Goal: Information Seeking & Learning: Learn about a topic

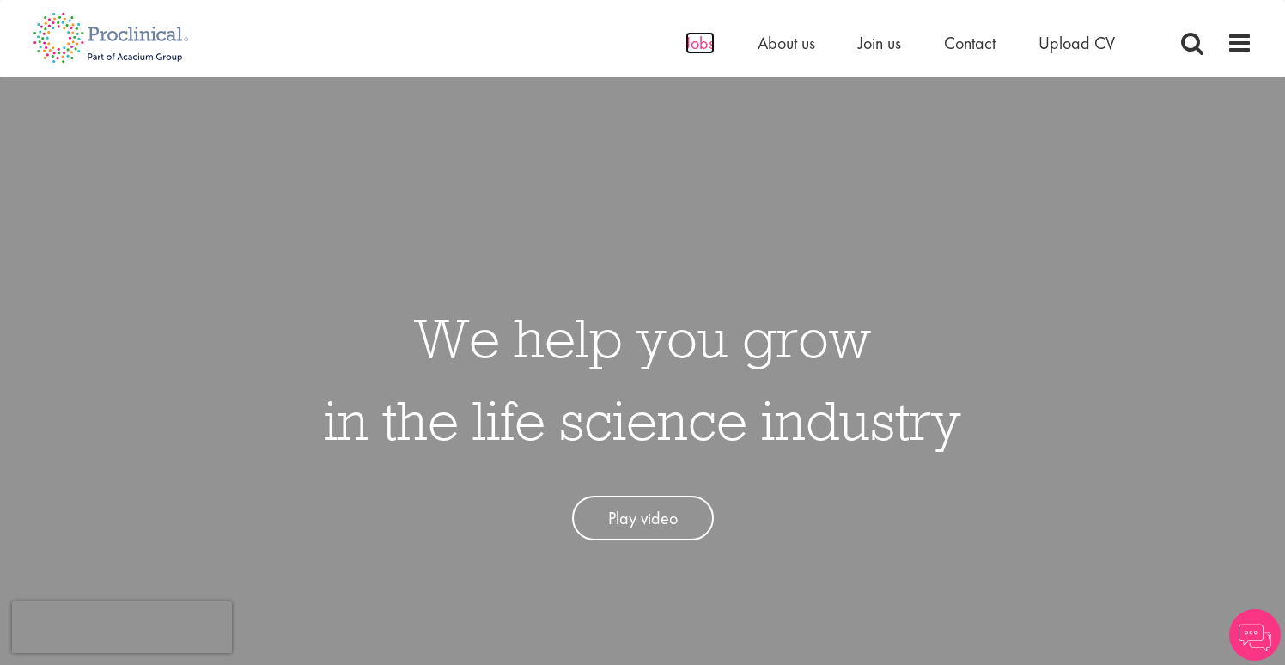
click at [696, 46] on span "Jobs" at bounding box center [700, 43] width 29 height 22
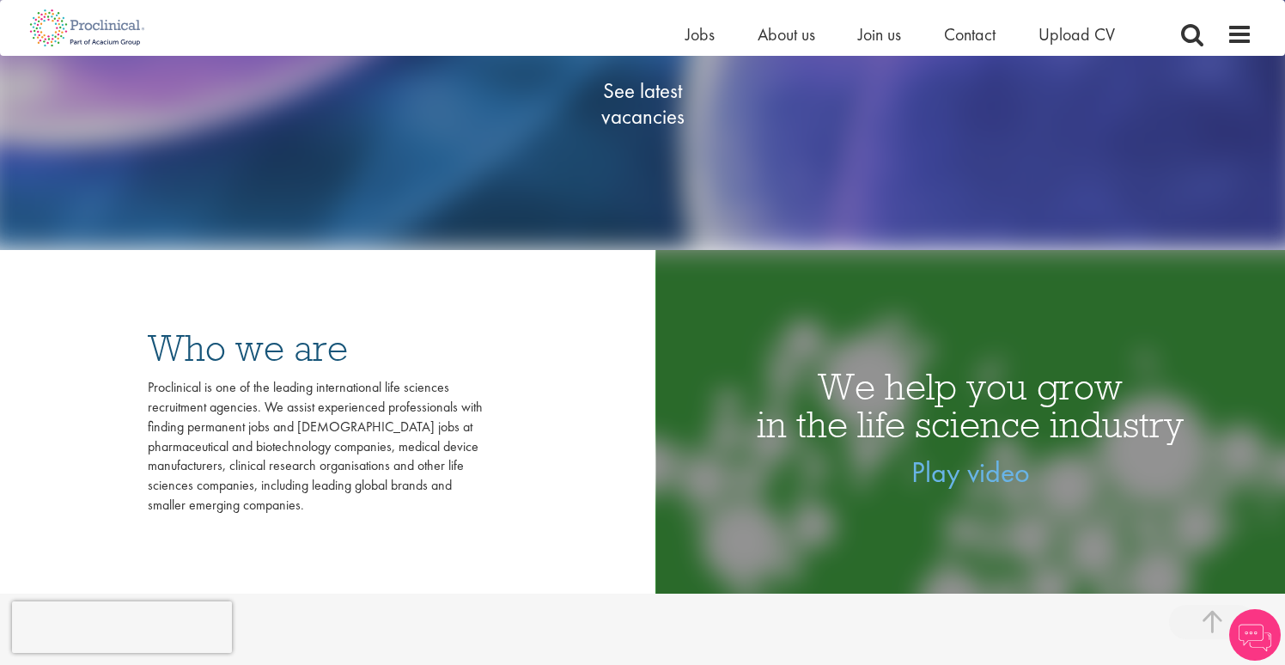
scroll to position [396, 0]
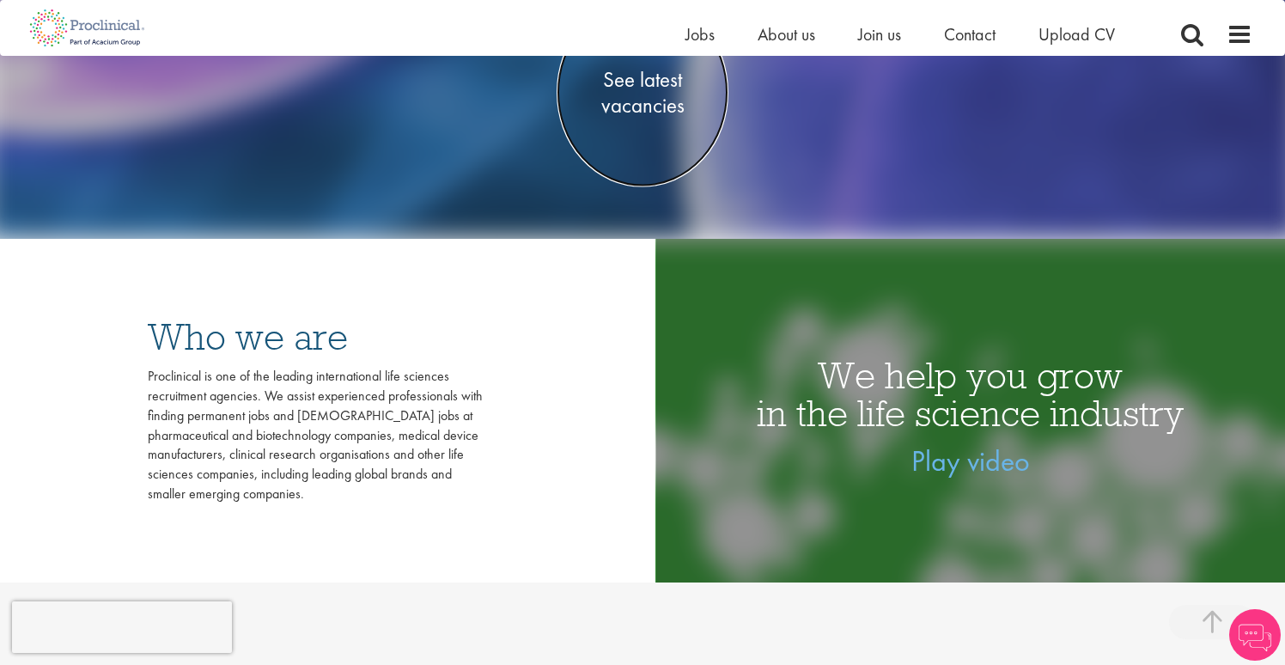
click at [622, 106] on span "See latest vacancies" at bounding box center [643, 92] width 172 height 52
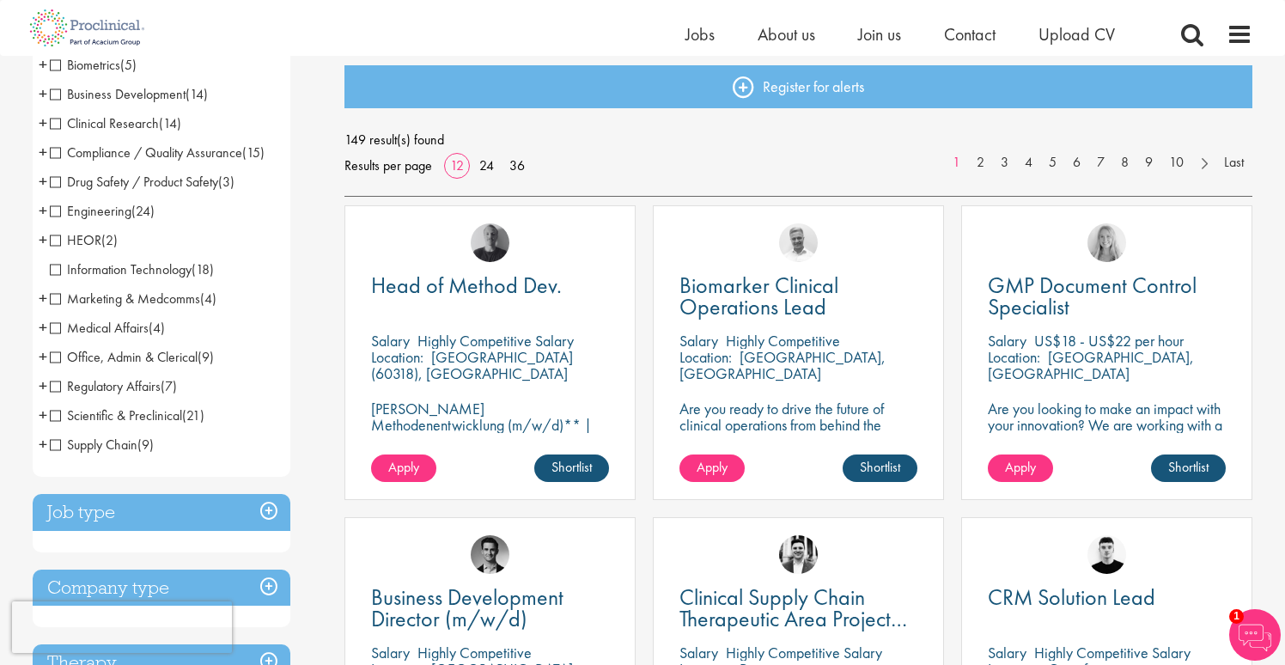
scroll to position [180, 0]
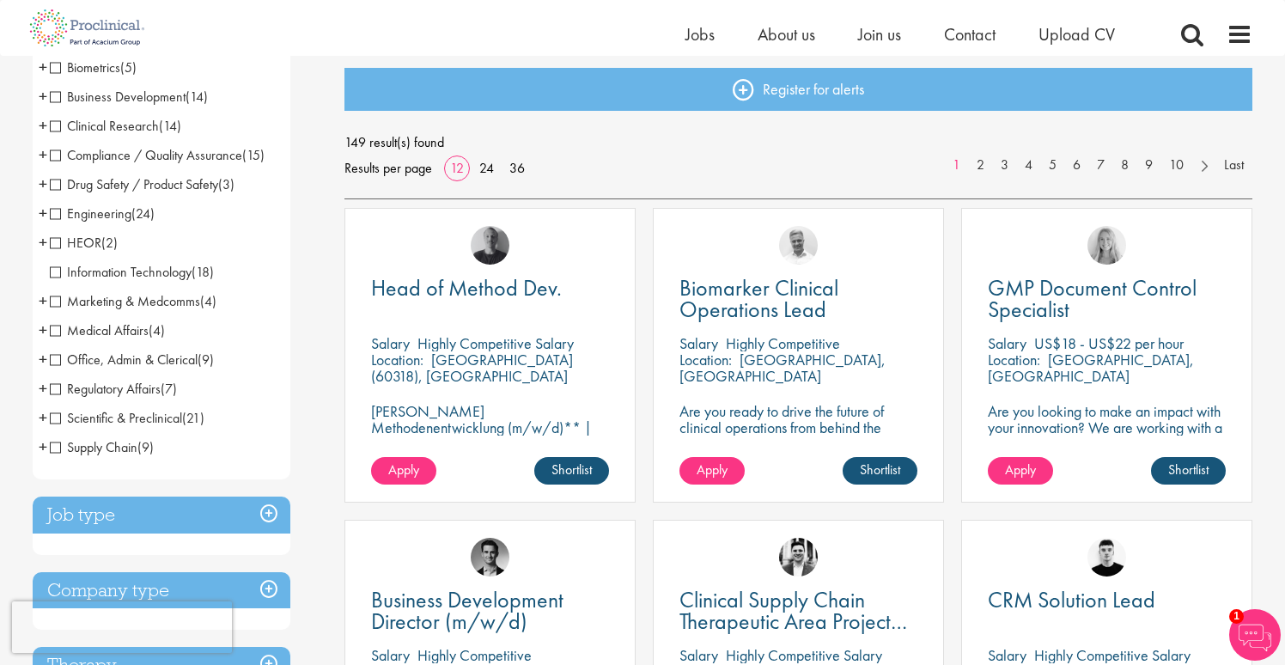
click at [54, 125] on span "Clinical Research" at bounding box center [104, 126] width 109 height 18
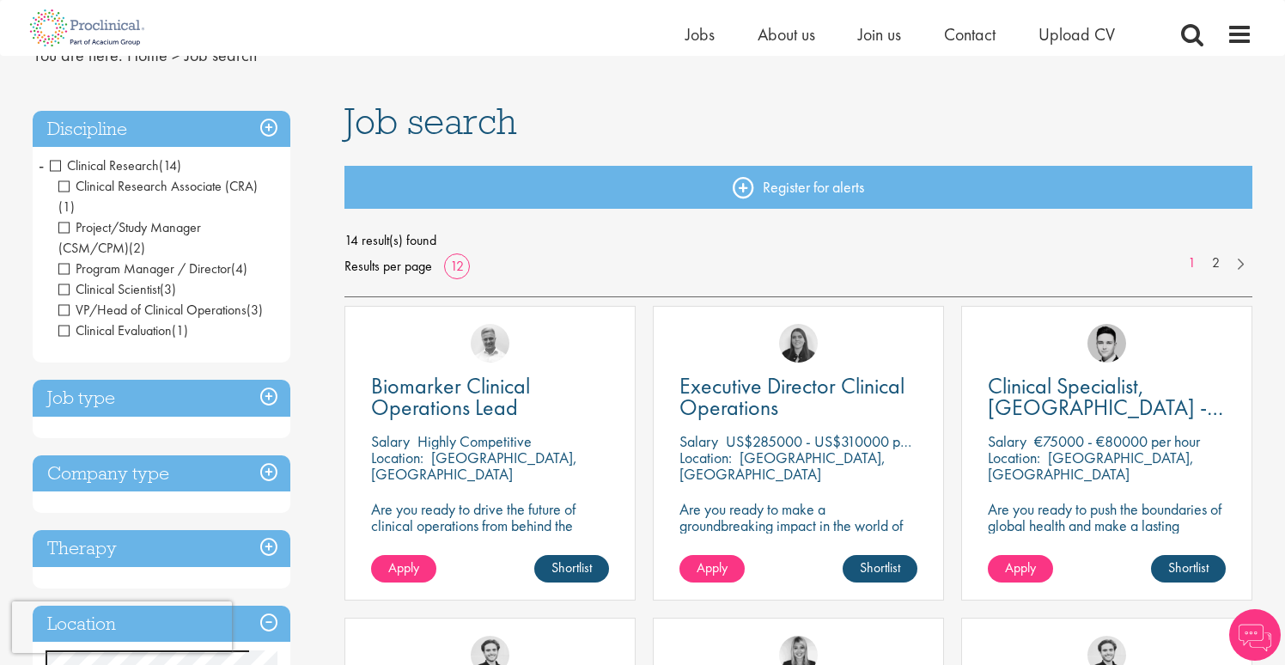
scroll to position [146, 0]
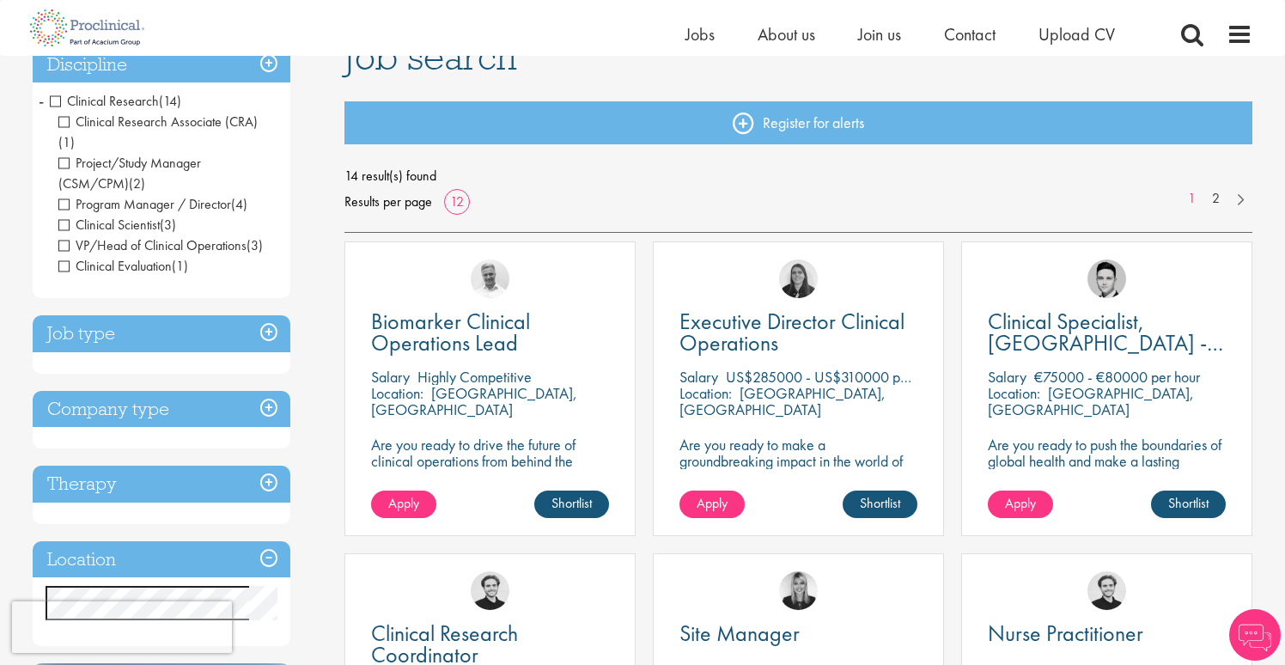
click at [267, 315] on h3 "Job type" at bounding box center [162, 333] width 258 height 37
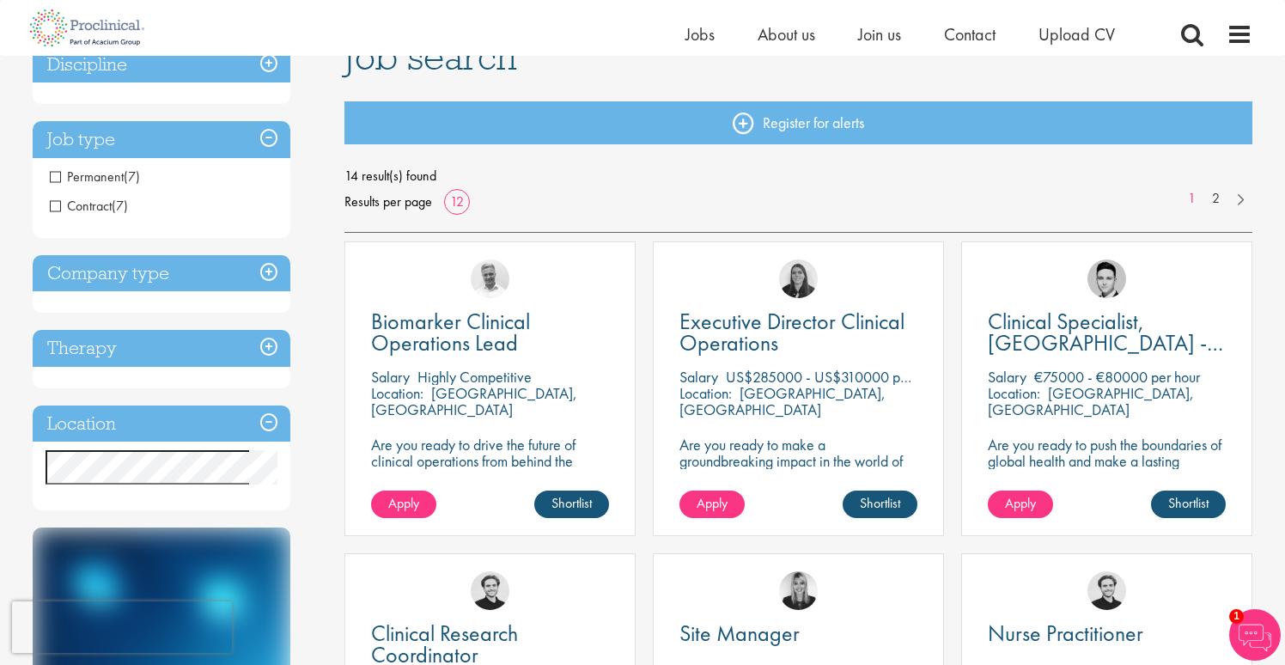
click at [55, 204] on span "Contract" at bounding box center [81, 206] width 62 height 18
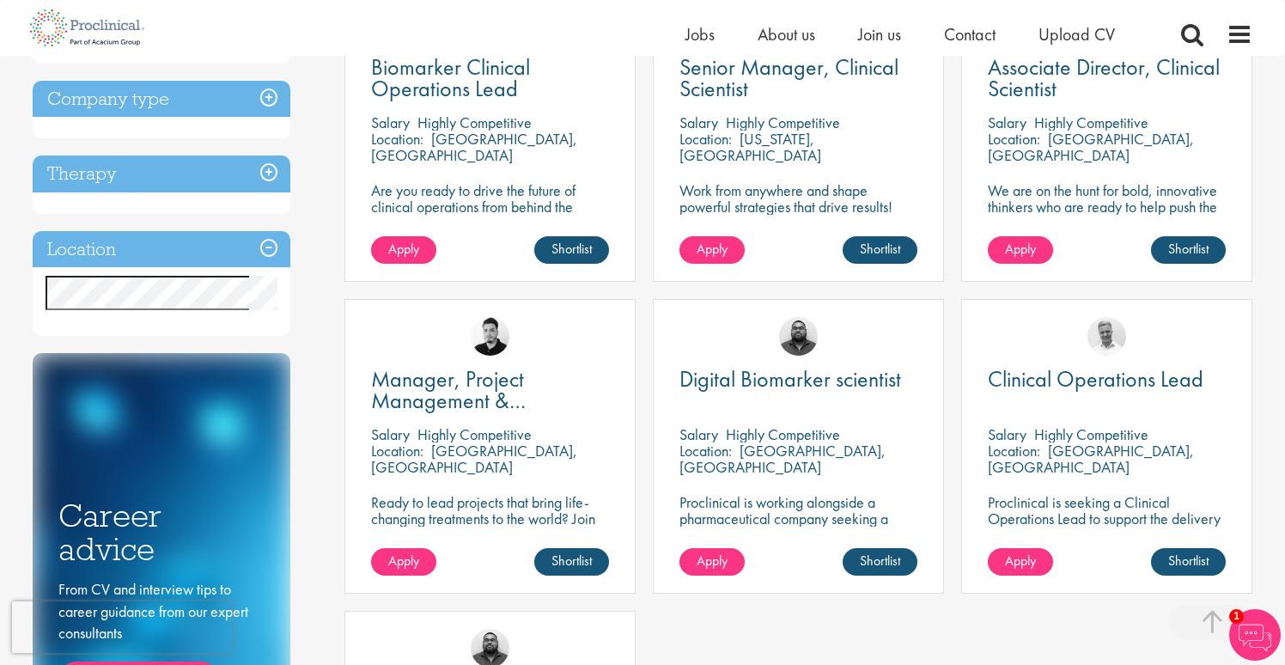
scroll to position [387, 0]
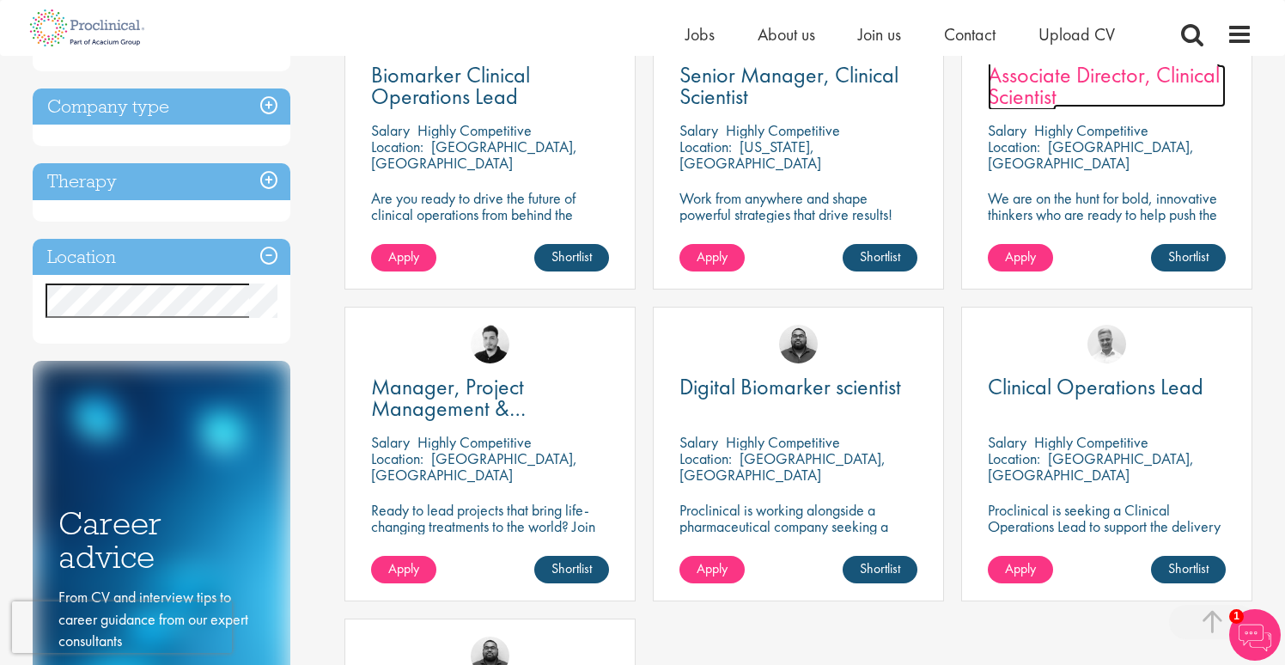
click at [1083, 82] on span "Associate Director, Clinical Scientist" at bounding box center [1104, 85] width 232 height 51
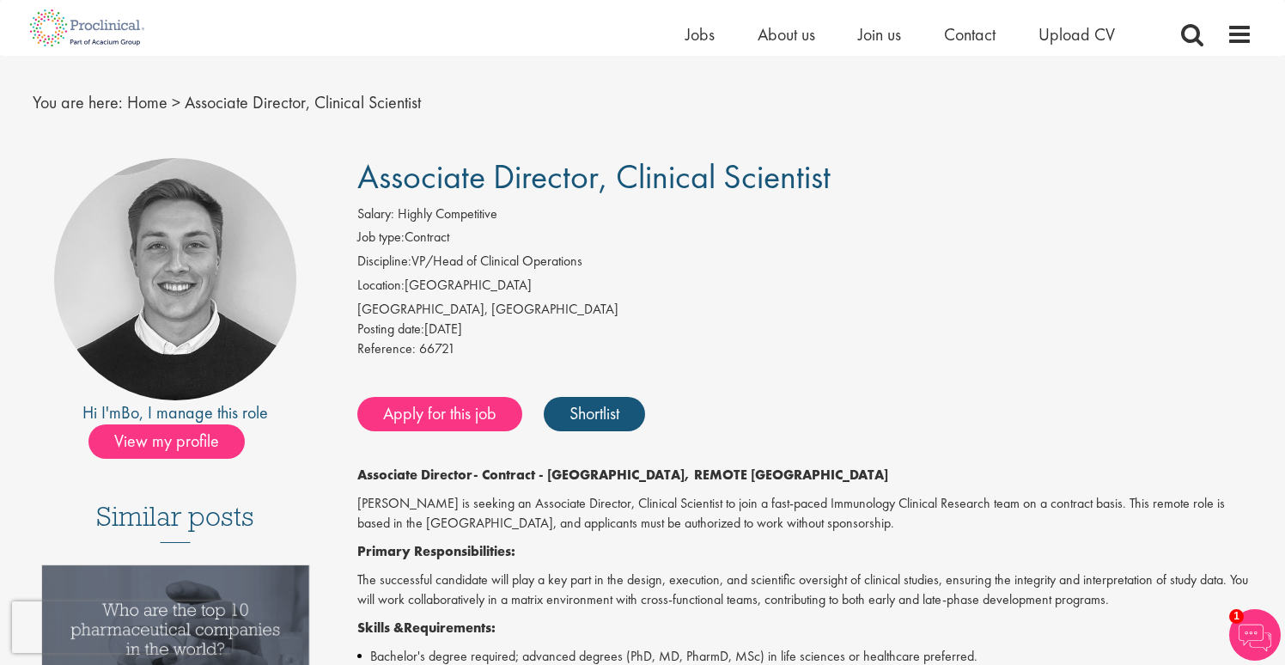
scroll to position [30, 0]
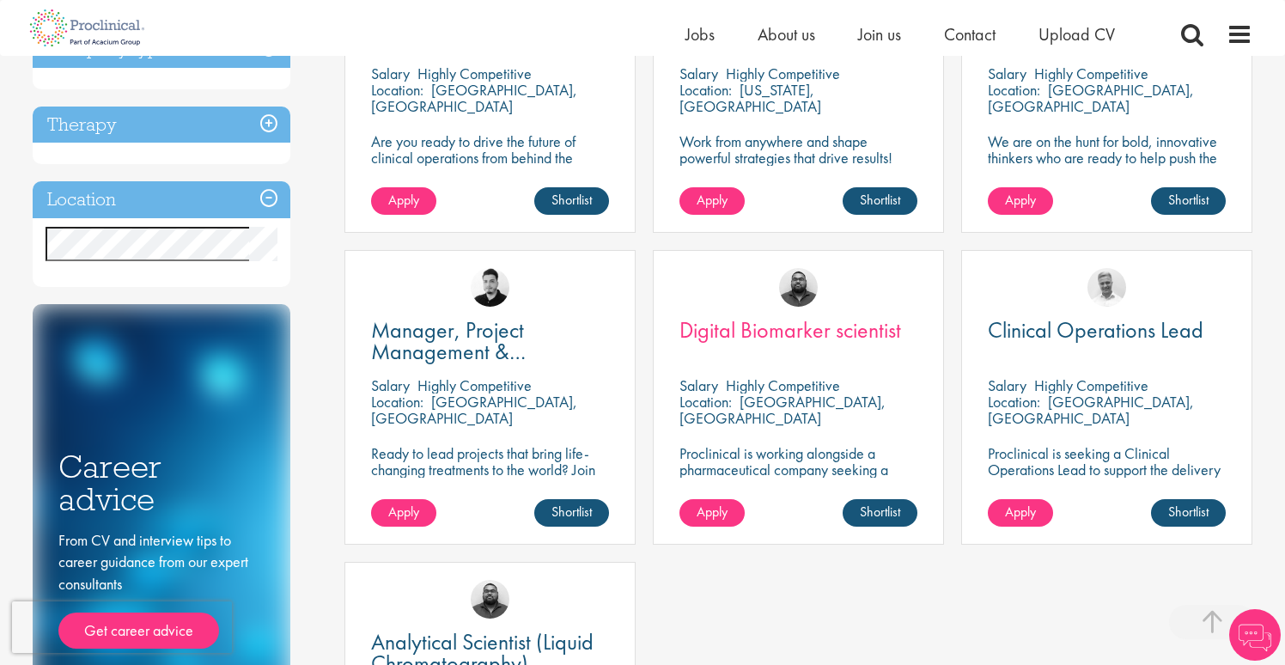
scroll to position [458, 0]
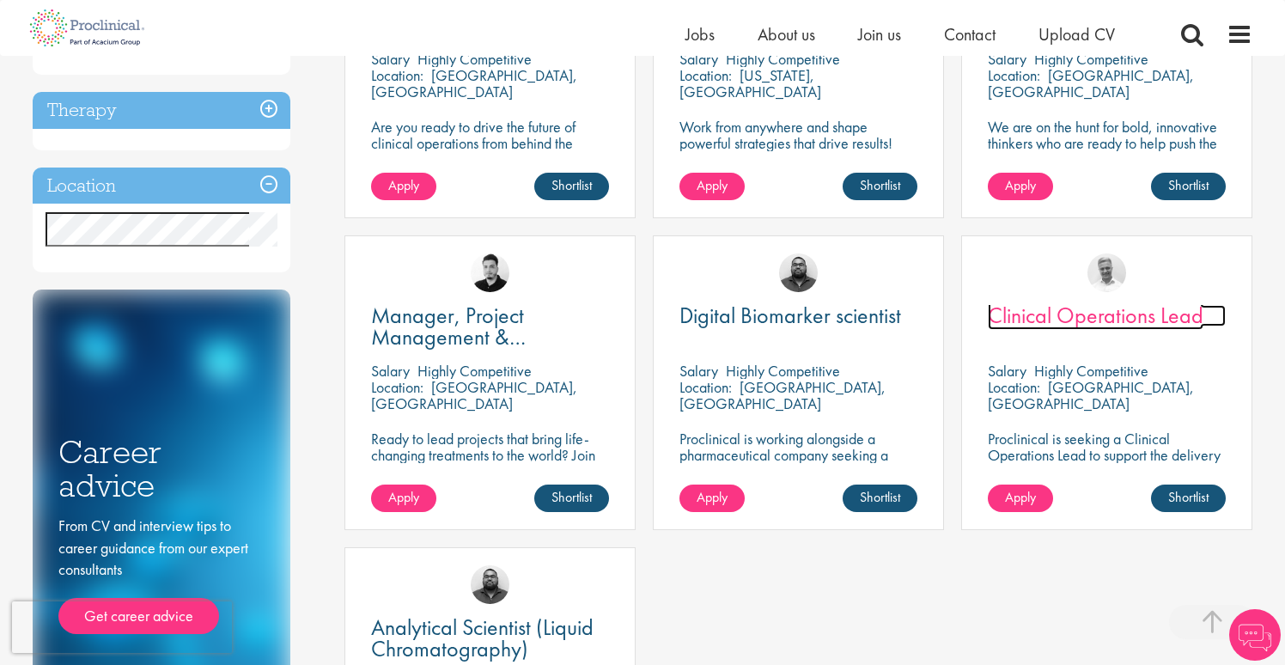
click at [1098, 321] on span "Clinical Operations Lead" at bounding box center [1096, 315] width 216 height 29
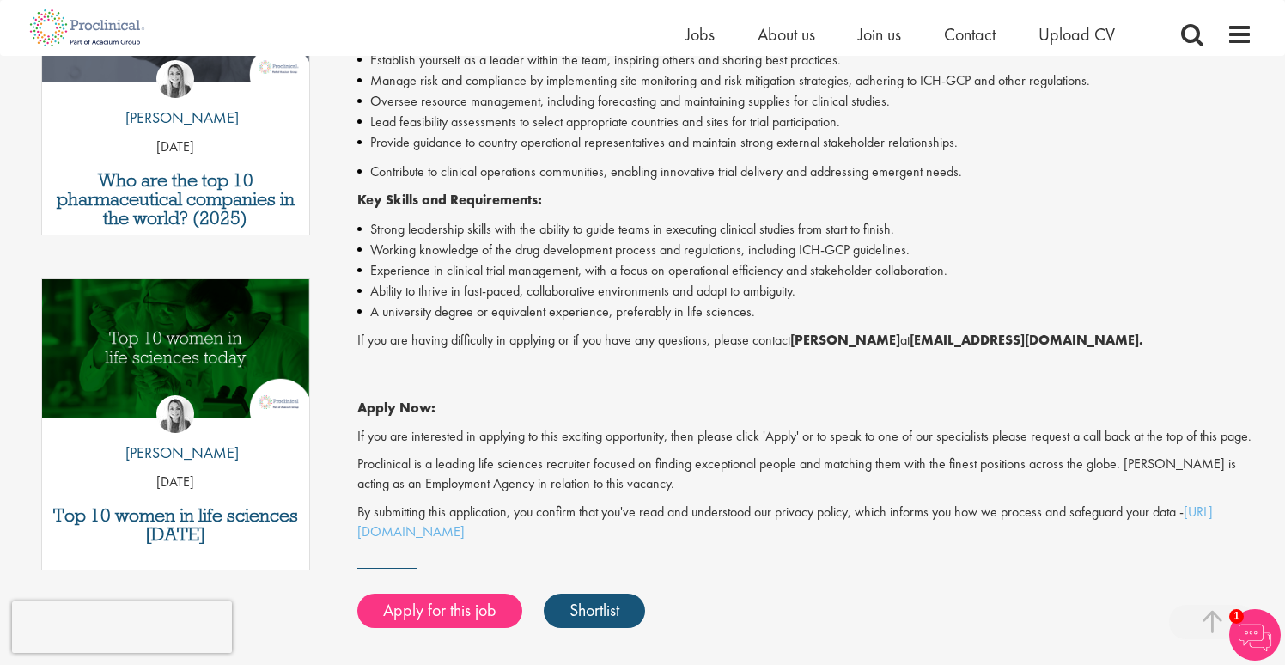
scroll to position [681, 0]
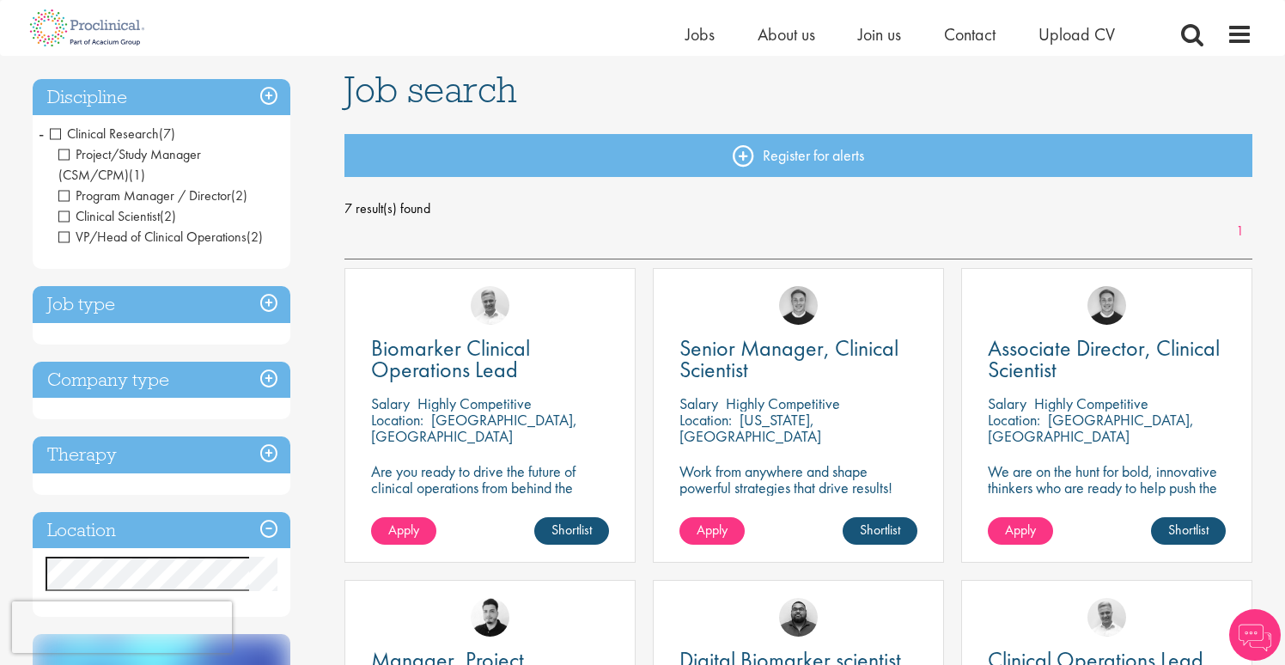
scroll to position [101, 0]
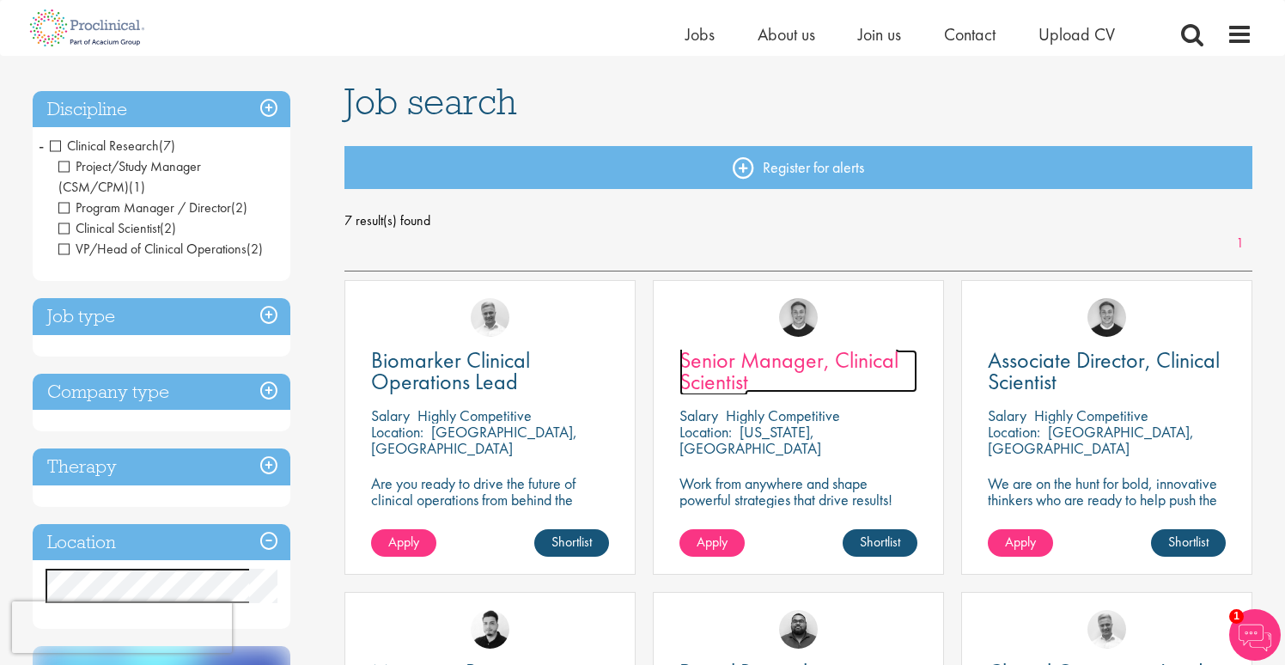
click at [729, 360] on span "Senior Manager, Clinical Scientist" at bounding box center [789, 370] width 219 height 51
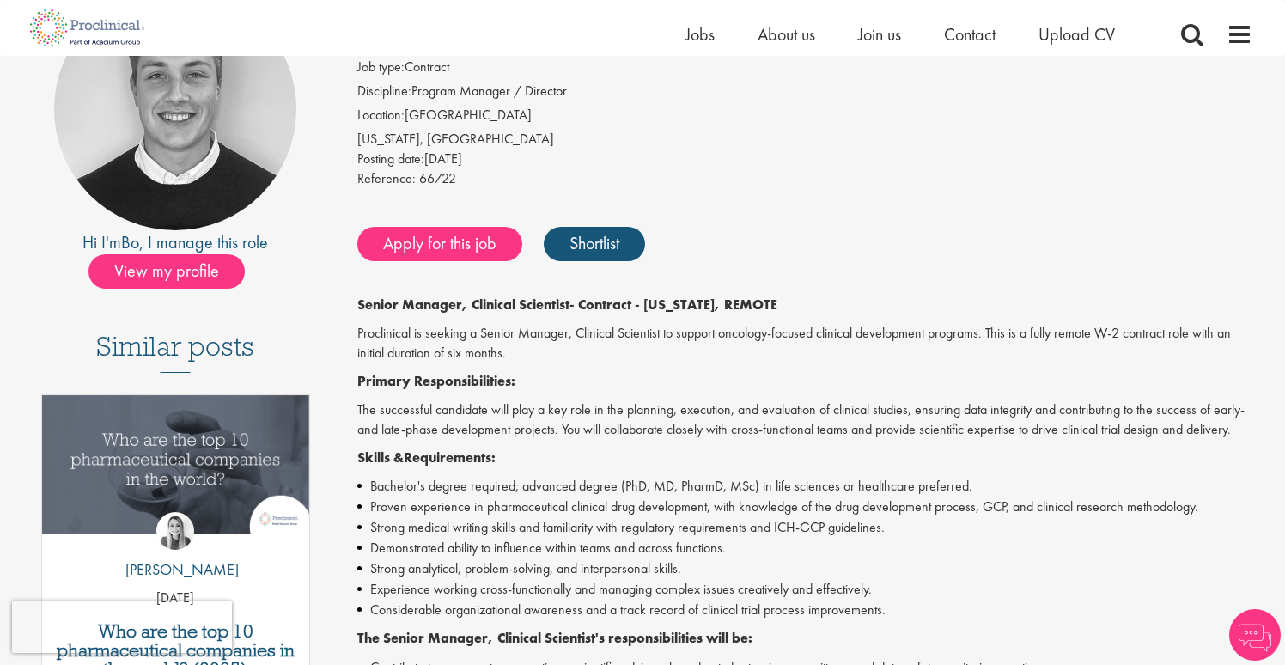
scroll to position [212, 0]
